Goal: Use online tool/utility: Utilize a website feature to perform a specific function

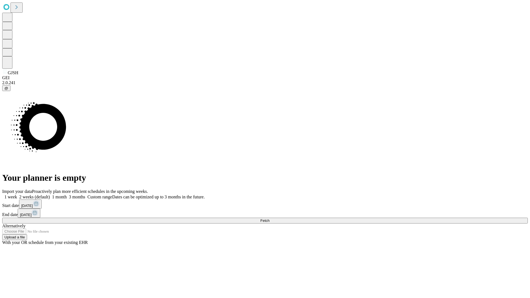
click at [269, 219] on span "Fetch" at bounding box center [264, 221] width 9 height 4
